Goal: Transaction & Acquisition: Purchase product/service

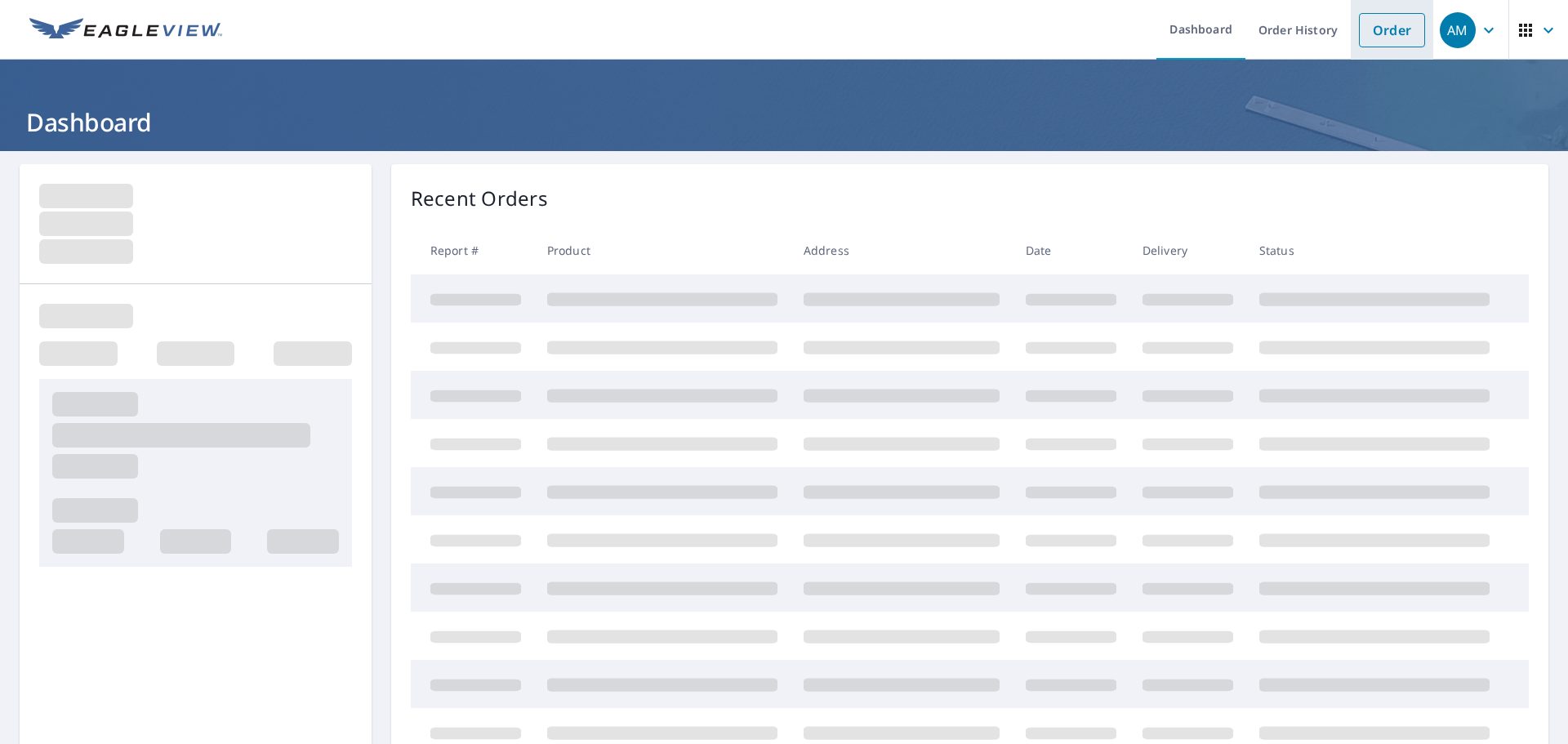
click at [1392, 31] on link "Order" at bounding box center [1392, 30] width 66 height 34
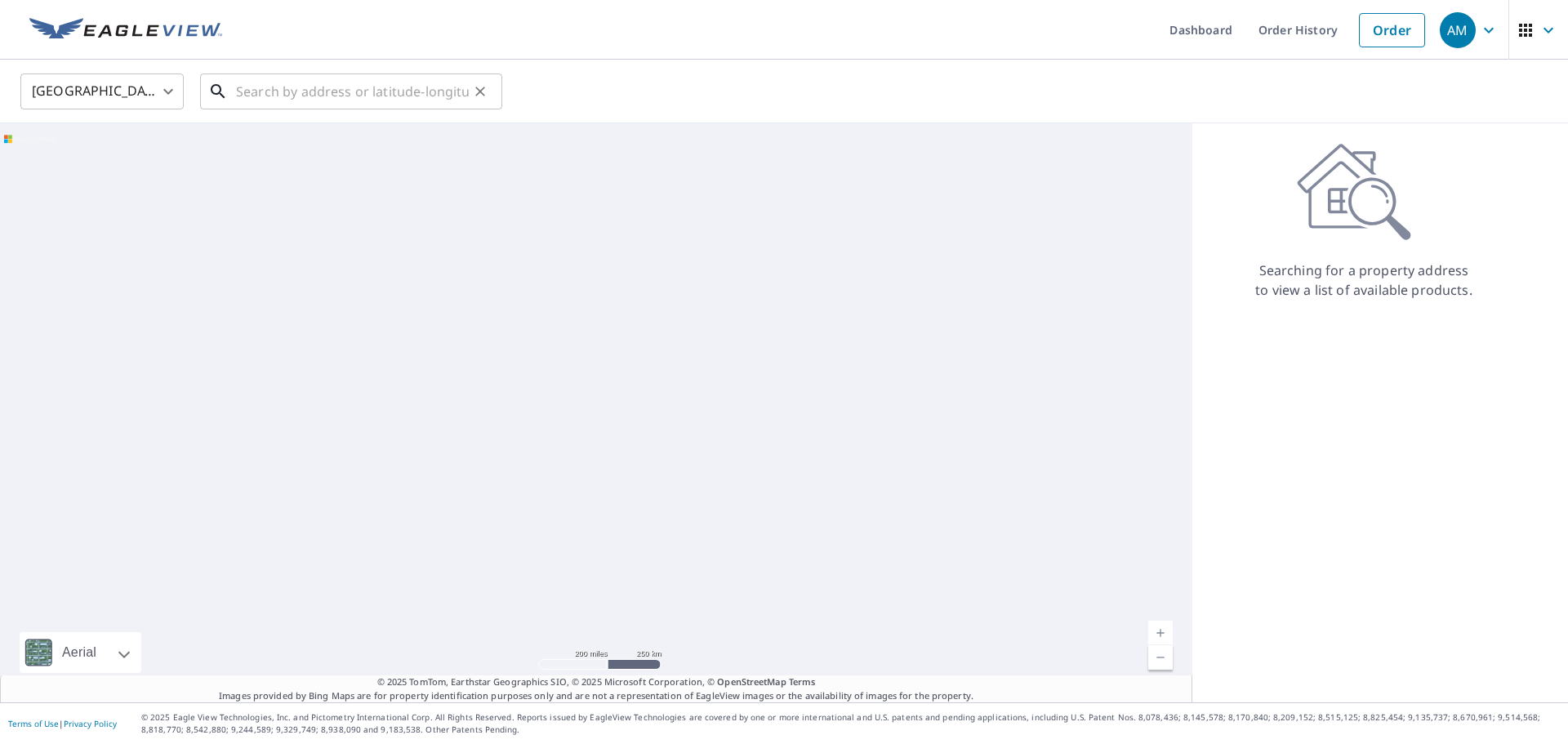
click at [353, 96] on input "text" at bounding box center [352, 91] width 232 height 46
paste input "[STREET_ADDRESS] • [GEOGRAPHIC_DATA], CO 80013"
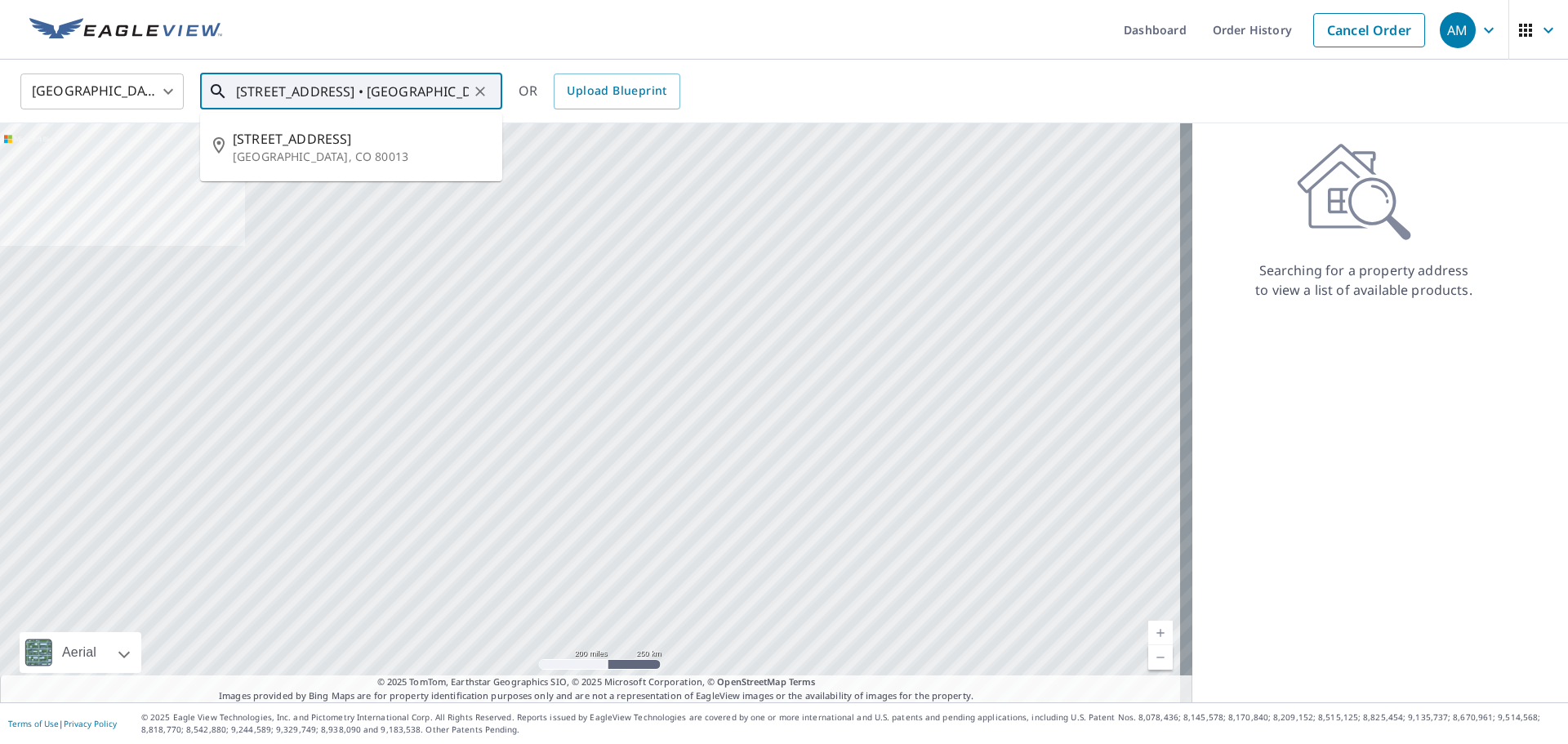
click at [352, 96] on input "[STREET_ADDRESS] • [GEOGRAPHIC_DATA], CO 80013" at bounding box center [352, 91] width 232 height 46
click at [307, 113] on ul "[STREET_ADDRESS]" at bounding box center [351, 147] width 303 height 68
click at [310, 143] on span "[STREET_ADDRESS]" at bounding box center [360, 139] width 256 height 19
type input "[STREET_ADDRESS]"
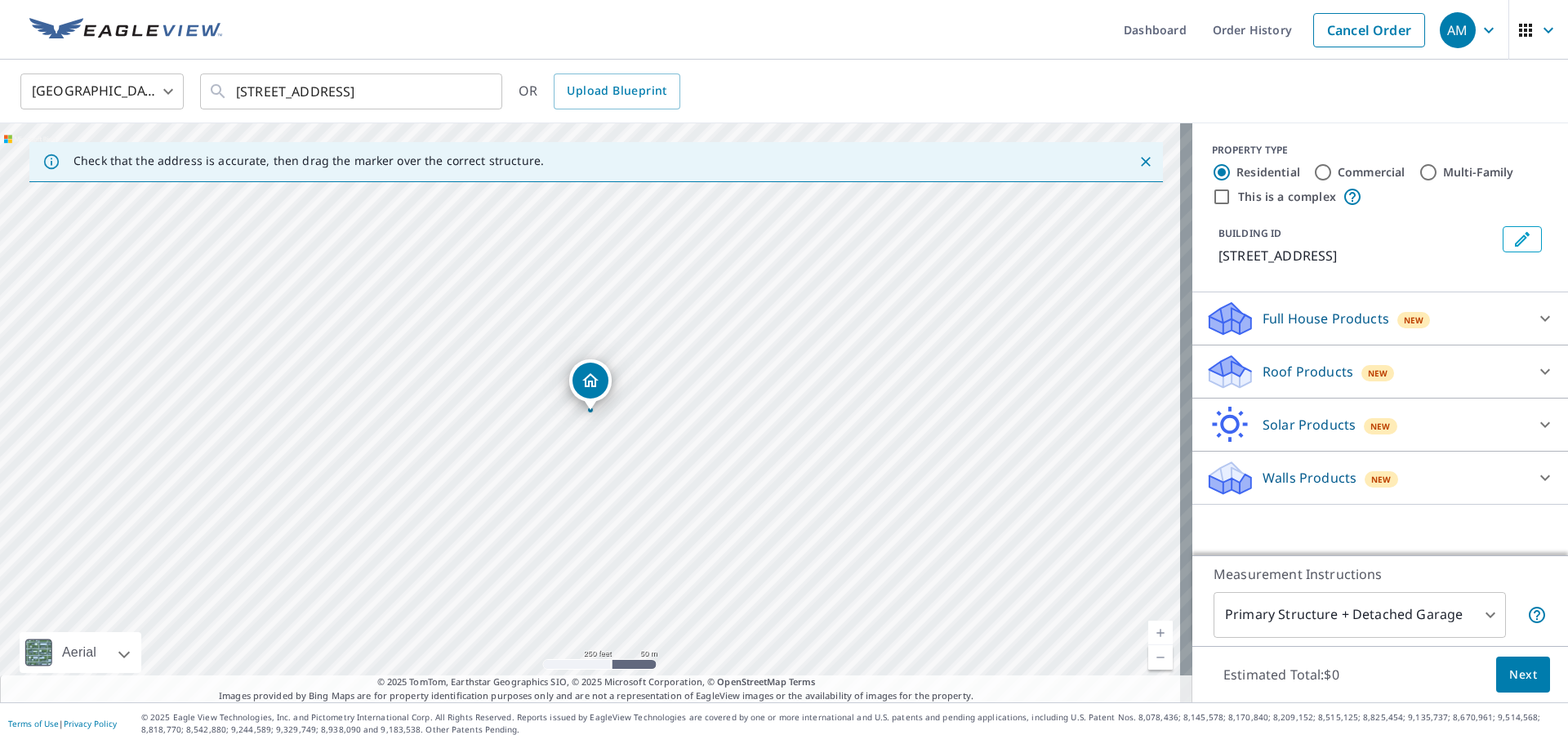
click at [1358, 627] on body "AM AM Dashboard Order History Cancel Order AM [GEOGRAPHIC_DATA] [GEOGRAPHIC_DAT…" at bounding box center [784, 372] width 1568 height 744
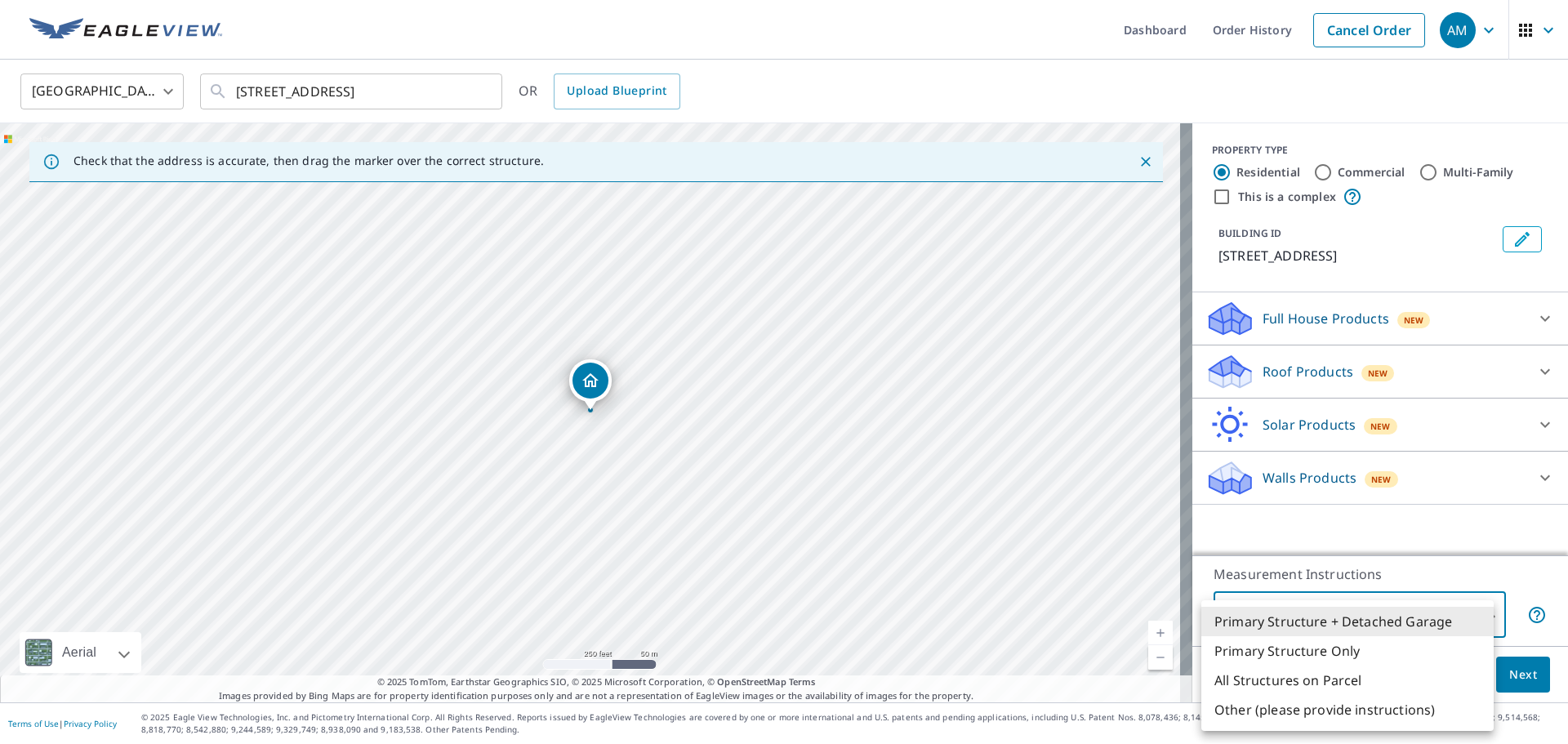
click at [1336, 676] on li "All Structures on Parcel" at bounding box center [1347, 681] width 292 height 30
type input "3"
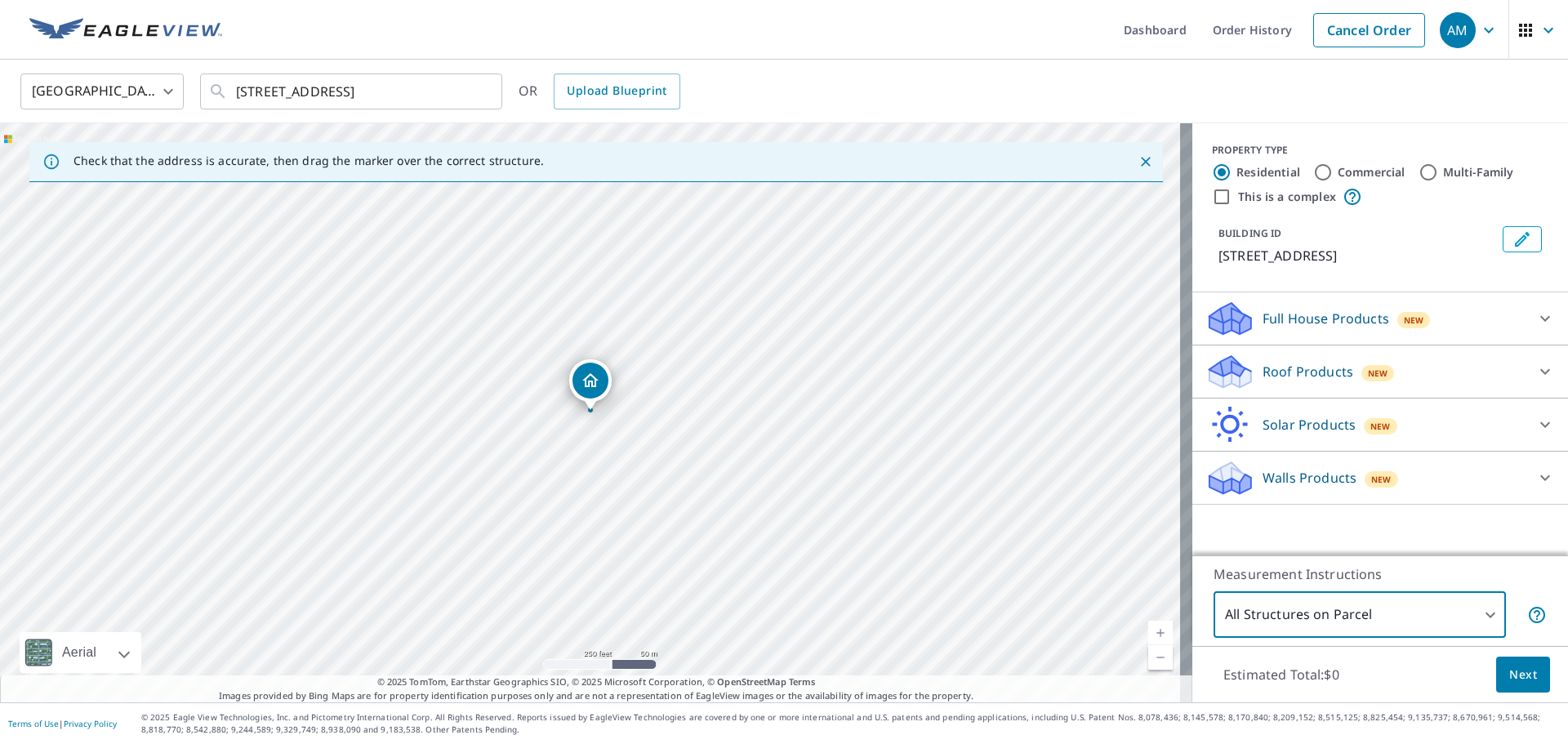
click at [1289, 379] on p "Roof Products" at bounding box center [1308, 372] width 90 height 19
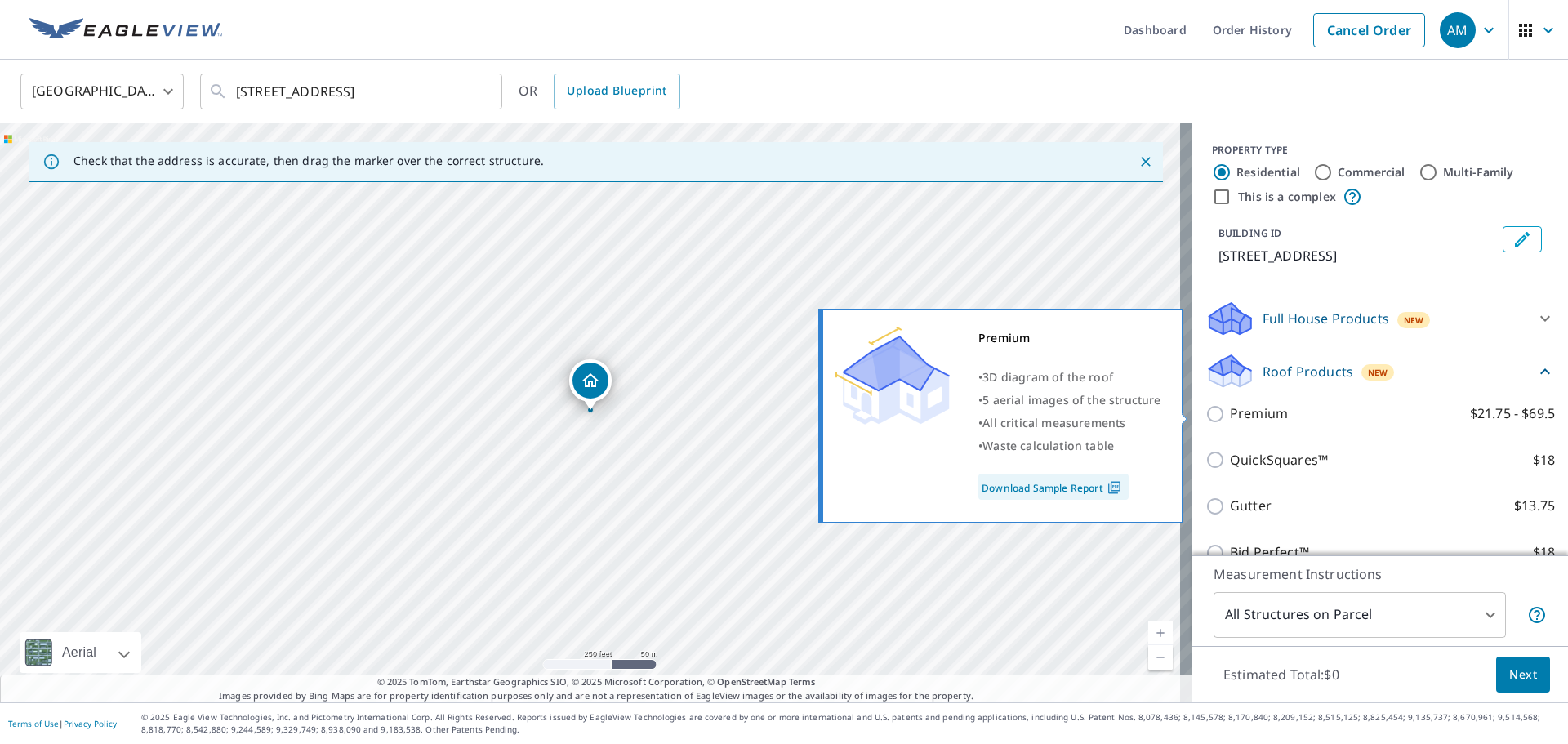
click at [1255, 418] on p "Premium" at bounding box center [1258, 413] width 58 height 20
click at [1229, 418] on input "Premium $21.75 - $69.5" at bounding box center [1218, 414] width 25 height 19
checkbox input "true"
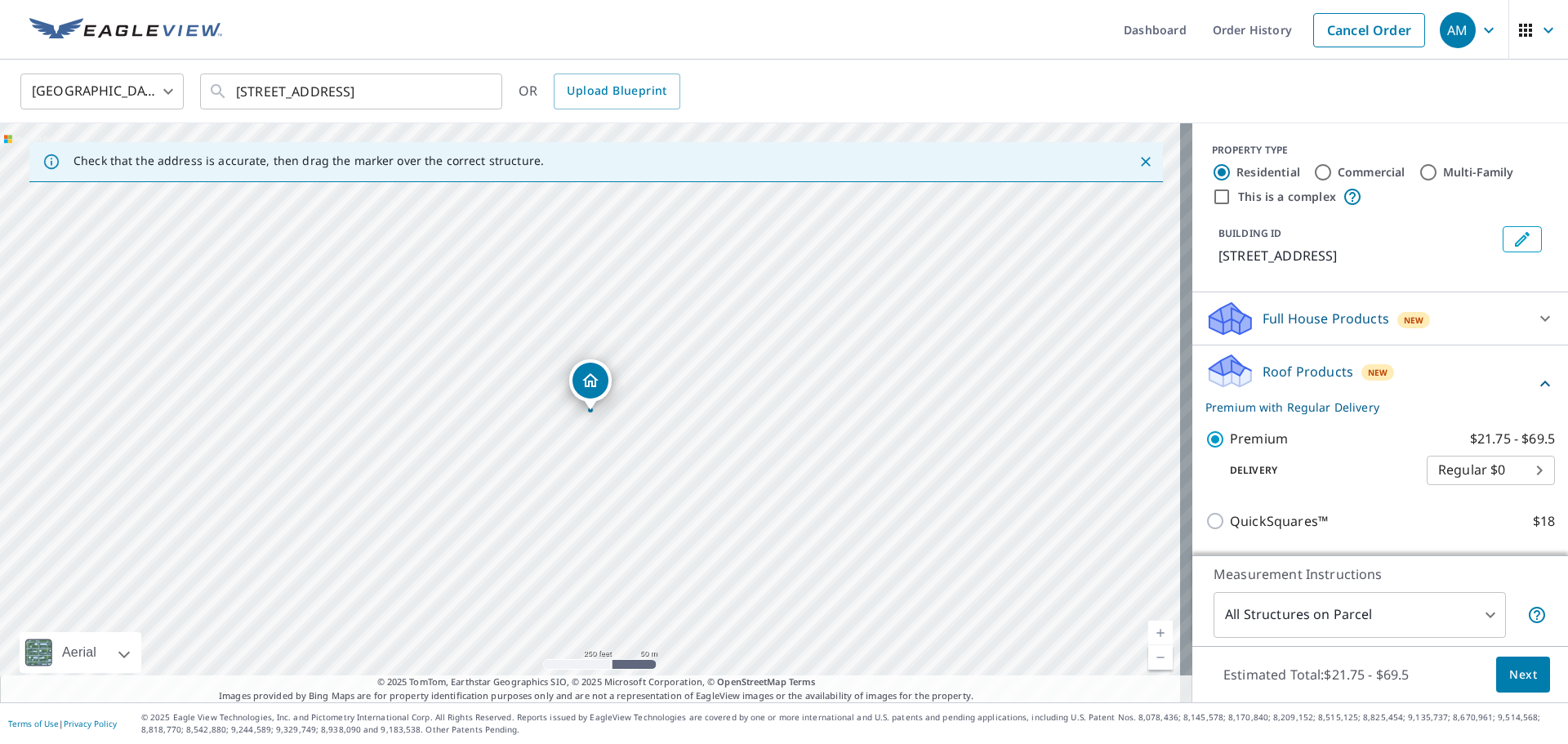
click at [1522, 668] on span "Next" at bounding box center [1523, 675] width 28 height 20
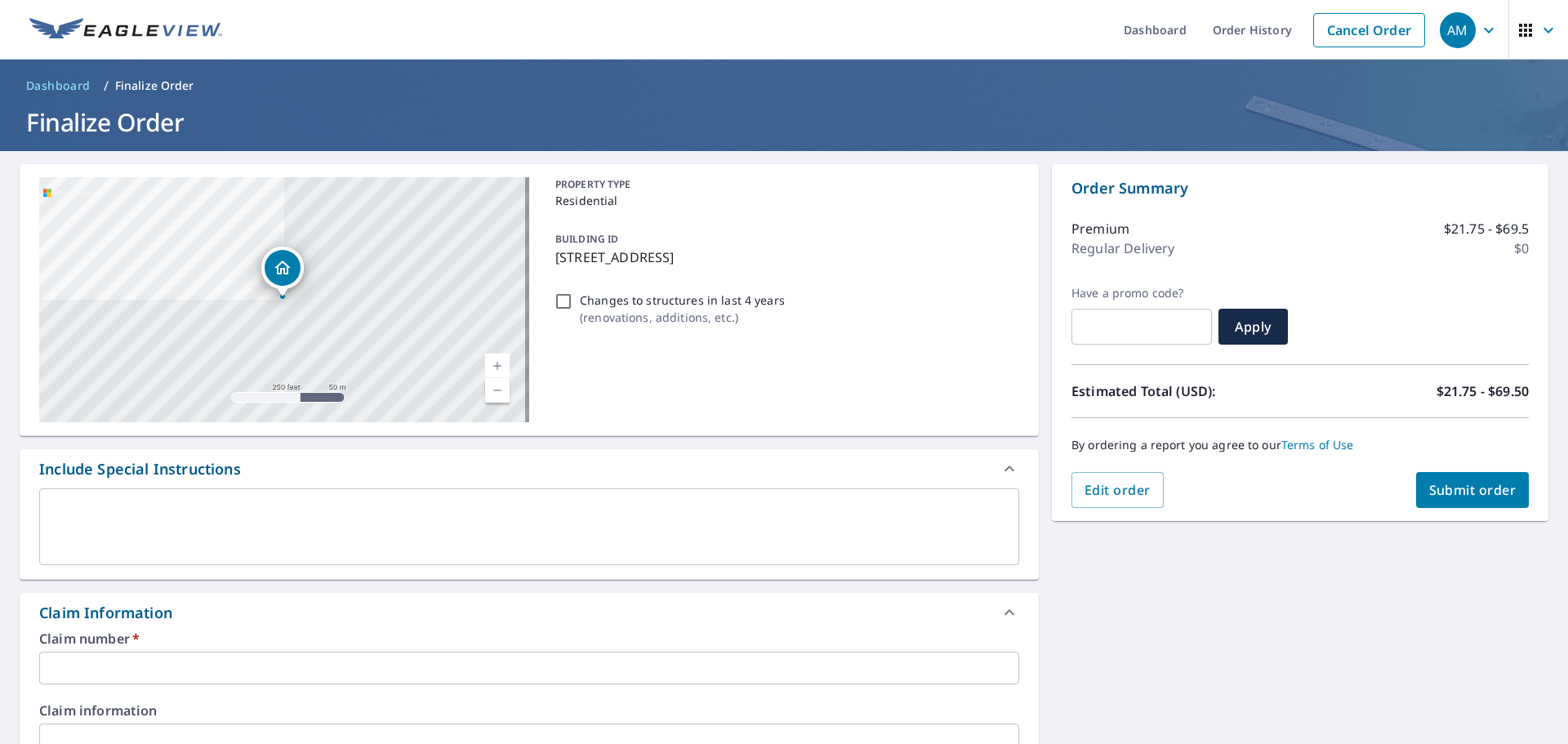
click at [398, 666] on input "text" at bounding box center [530, 668] width 980 height 32
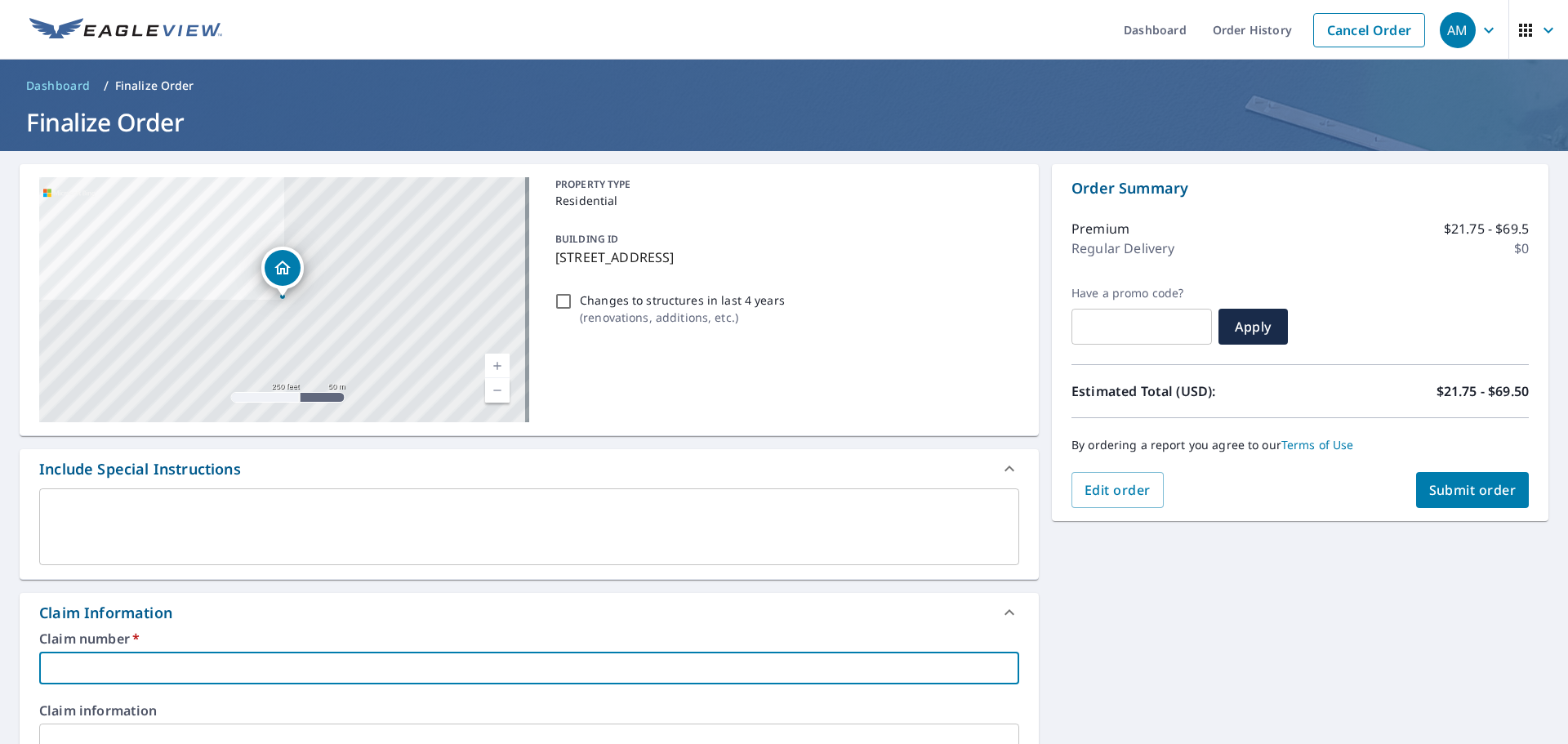
paste input "[STREET_ADDRESS] • [GEOGRAPHIC_DATA], CO 80013"
type input "[STREET_ADDRESS] • [GEOGRAPHIC_DATA], CO 80013"
checkbox input "true"
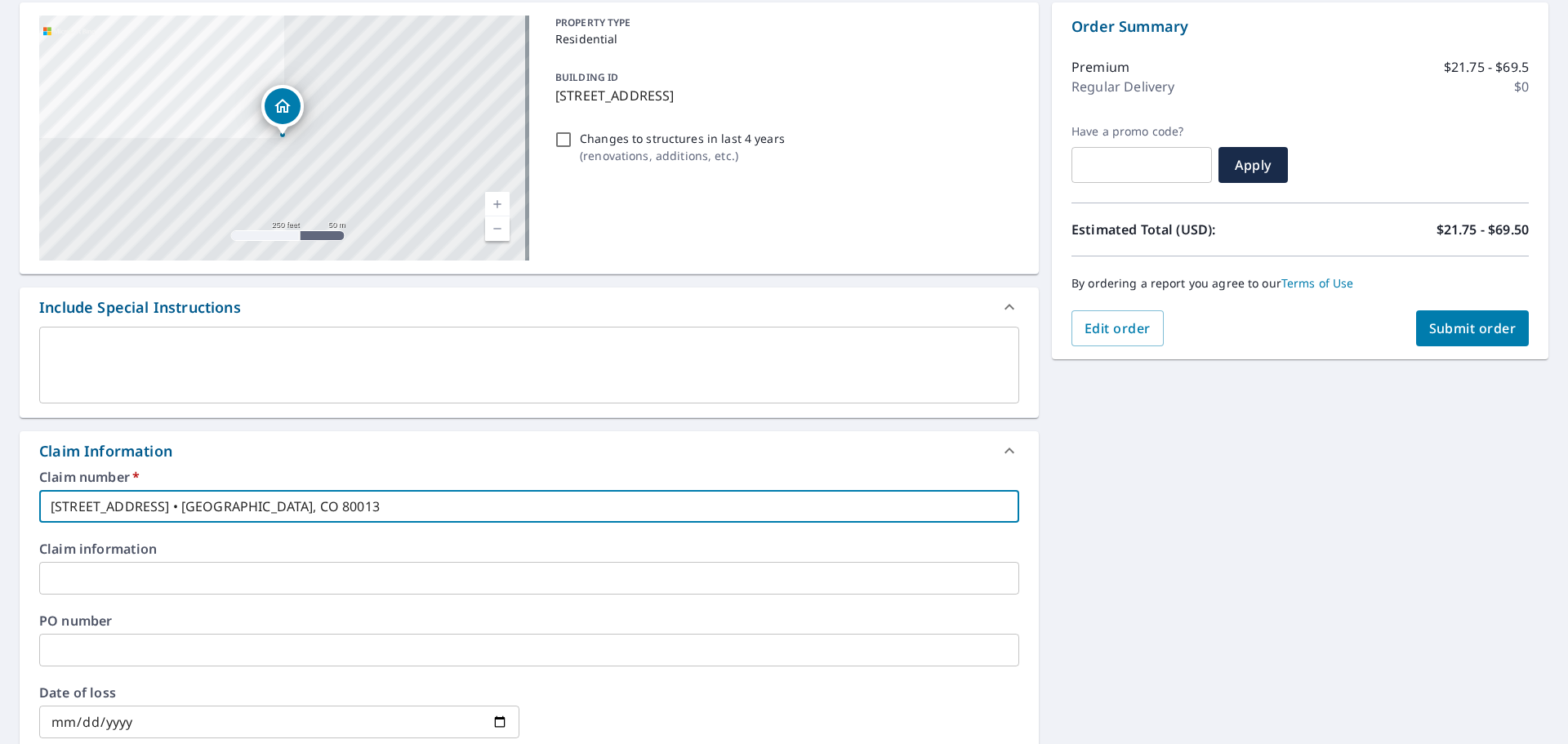
scroll to position [163, 0]
type input "[STREET_ADDRESS] • [GEOGRAPHIC_DATA], CO 80013"
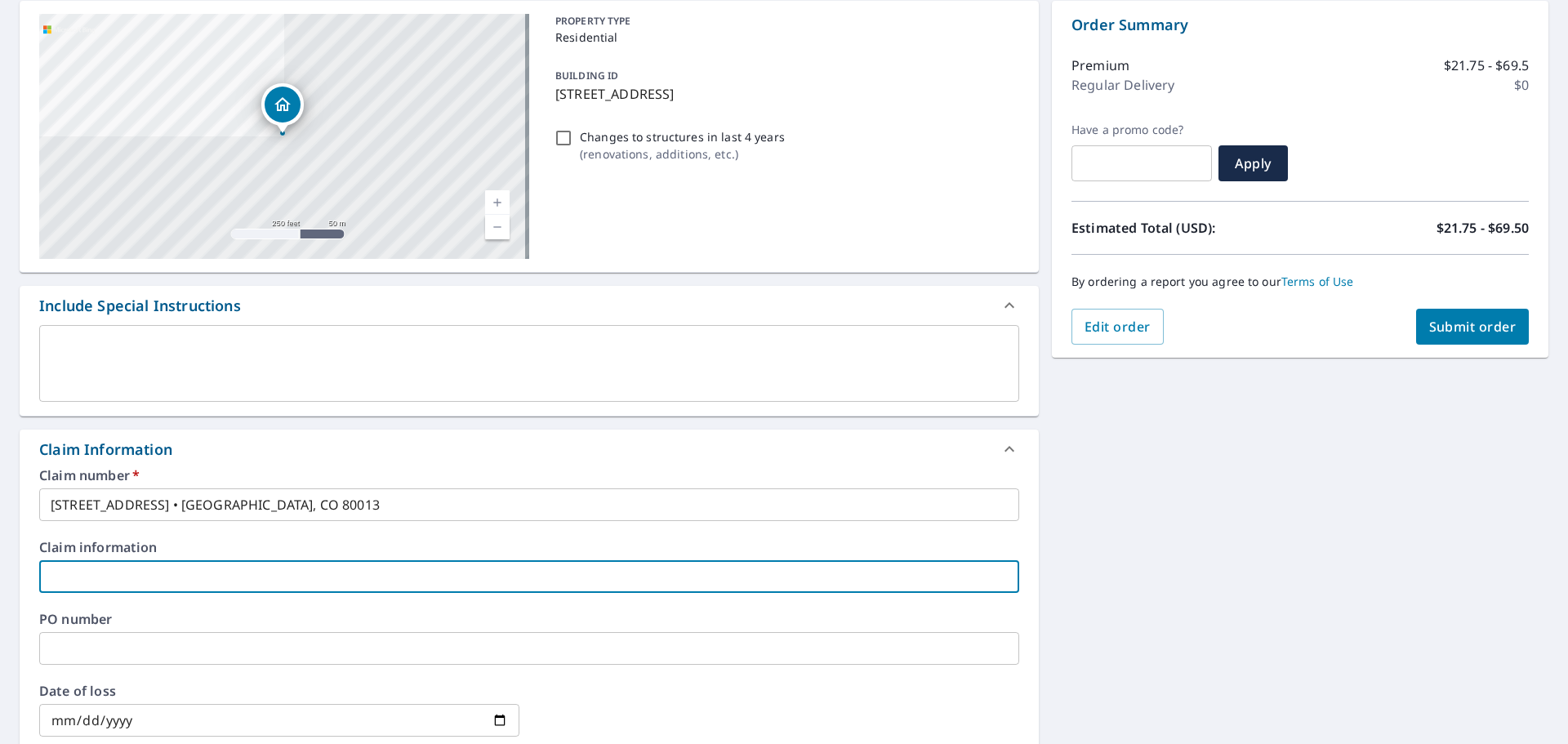
click at [286, 585] on input "text" at bounding box center [530, 576] width 980 height 32
type input "Premier Restoration and Construction"
click at [1451, 341] on button "Submit order" at bounding box center [1472, 326] width 113 height 36
checkbox input "true"
